Goal: Transaction & Acquisition: Subscribe to service/newsletter

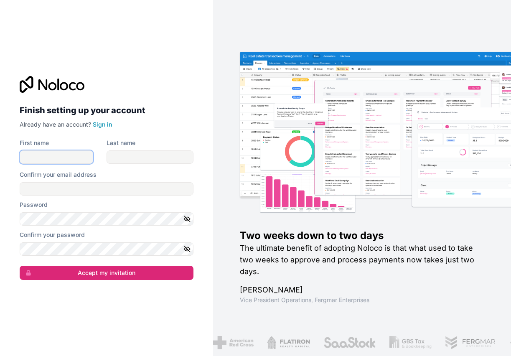
click at [68, 163] on input "First name" at bounding box center [57, 156] width 74 height 13
type input "********"
type input "*****"
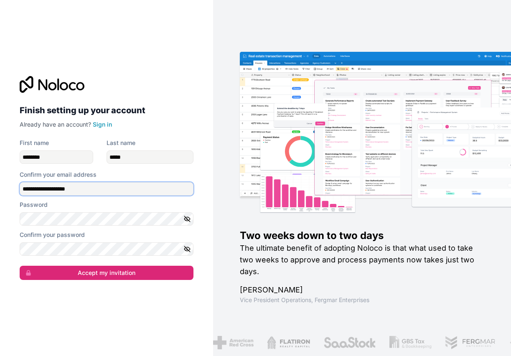
type input "**********"
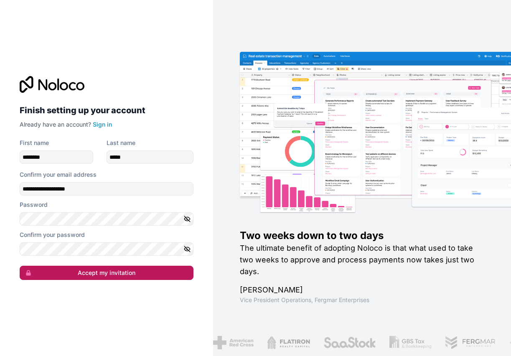
click at [99, 239] on button "Accept my invitation" at bounding box center [107, 273] width 174 height 14
click at [105, 239] on button "Accept my invitation" at bounding box center [107, 273] width 174 height 14
click at [137, 239] on button "Accept my invitation" at bounding box center [107, 273] width 174 height 14
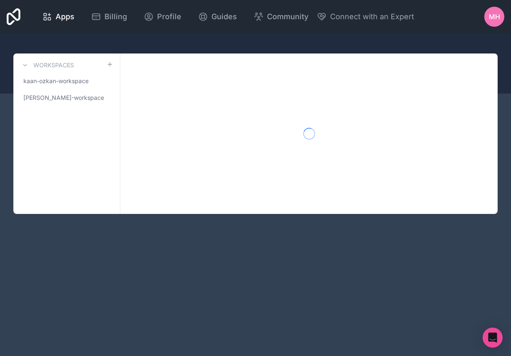
click at [334, 16] on span "MH" at bounding box center [494, 17] width 11 height 10
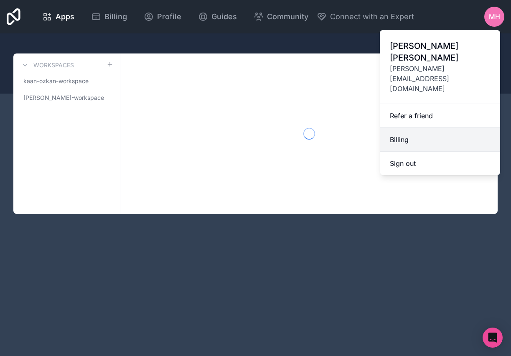
click at [334, 128] on link "Billing" at bounding box center [440, 140] width 120 height 24
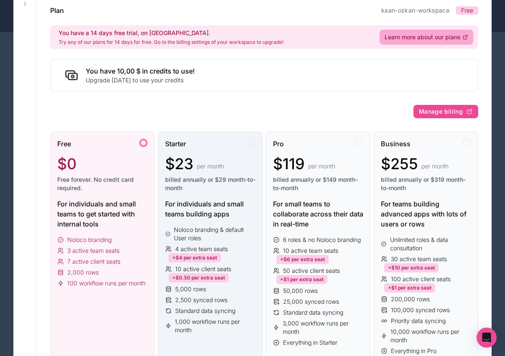
scroll to position [130, 0]
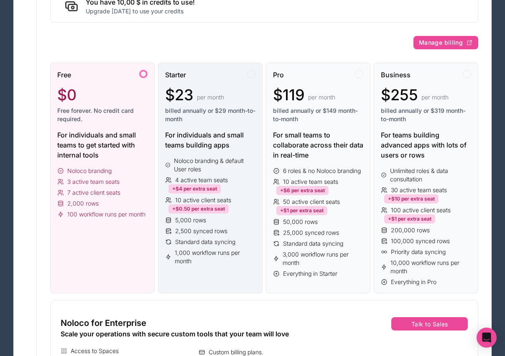
click at [216, 154] on div "Starter $23 per month billed annually or $29 month-to-month For individuals and…" at bounding box center [210, 178] width 104 height 231
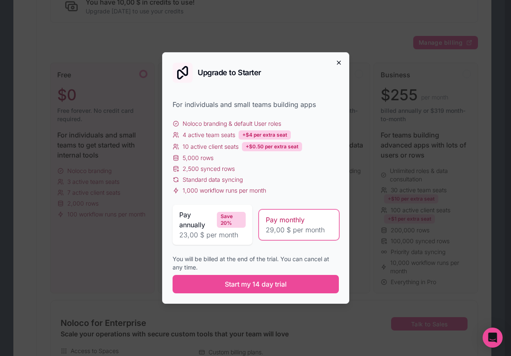
drag, startPoint x: 336, startPoint y: 58, endPoint x: 338, endPoint y: 63, distance: 5.3
click at [334, 58] on div "Upgrade to Starter For individuals and small teams building apps Noloco brandin…" at bounding box center [255, 178] width 187 height 252
click at [334, 65] on icon "button" at bounding box center [338, 62] width 7 height 7
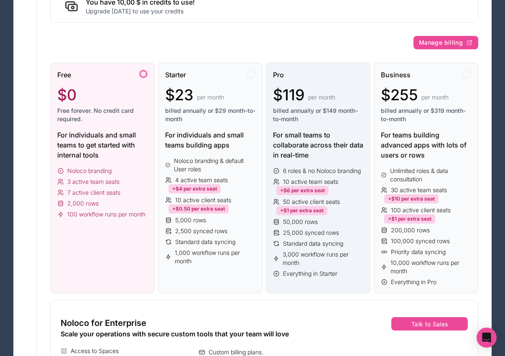
click at [323, 107] on span "billed annually or $149 month-to-month" at bounding box center [318, 115] width 90 height 17
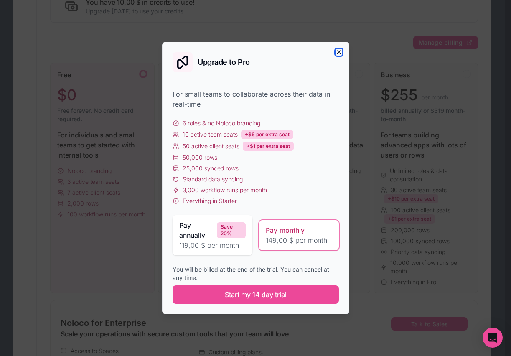
click at [334, 53] on icon "button" at bounding box center [338, 52] width 7 height 7
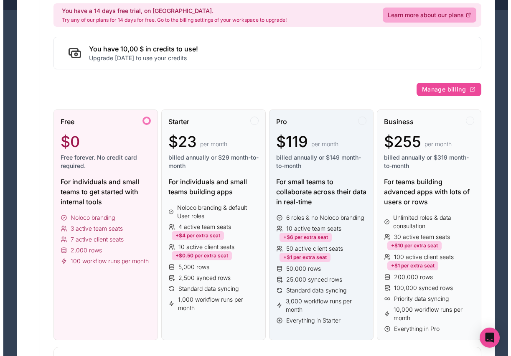
scroll to position [61, 0]
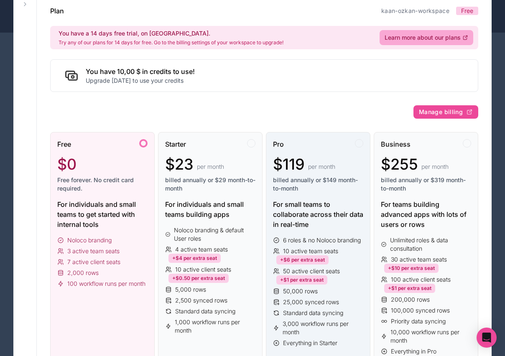
click at [317, 198] on div "Pro $119 per month billed annually or $149 month-to-month" at bounding box center [318, 169] width 90 height 60
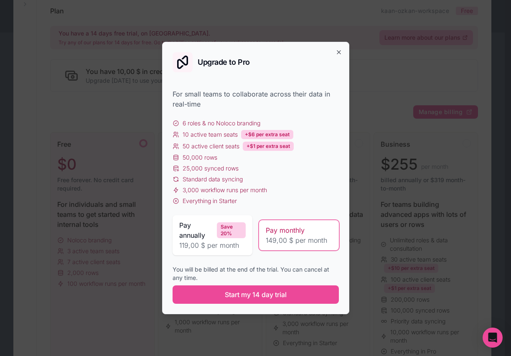
click at [290, 239] on span "149,00 $ per month" at bounding box center [299, 240] width 66 height 10
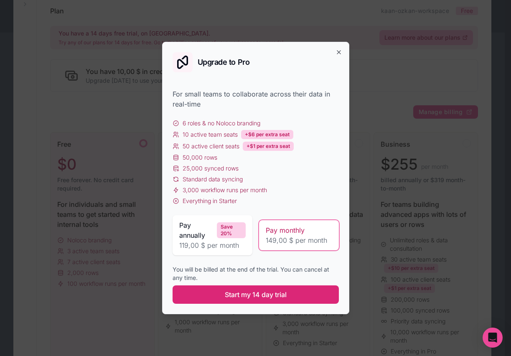
click at [257, 239] on span "Start my 14 day trial" at bounding box center [256, 295] width 62 height 10
